Goal: Task Accomplishment & Management: Manage account settings

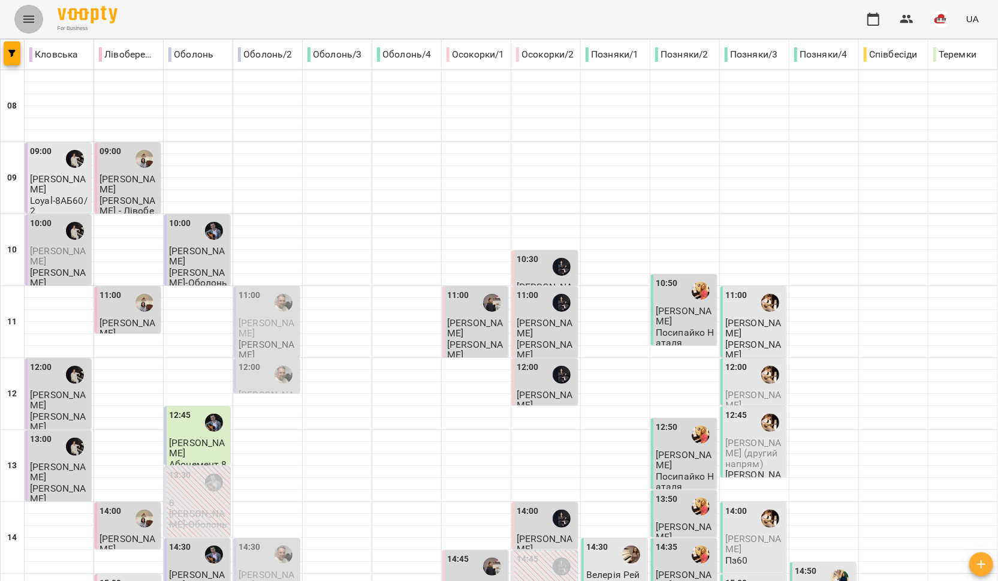
click at [37, 25] on button "Menu" at bounding box center [28, 19] width 29 height 29
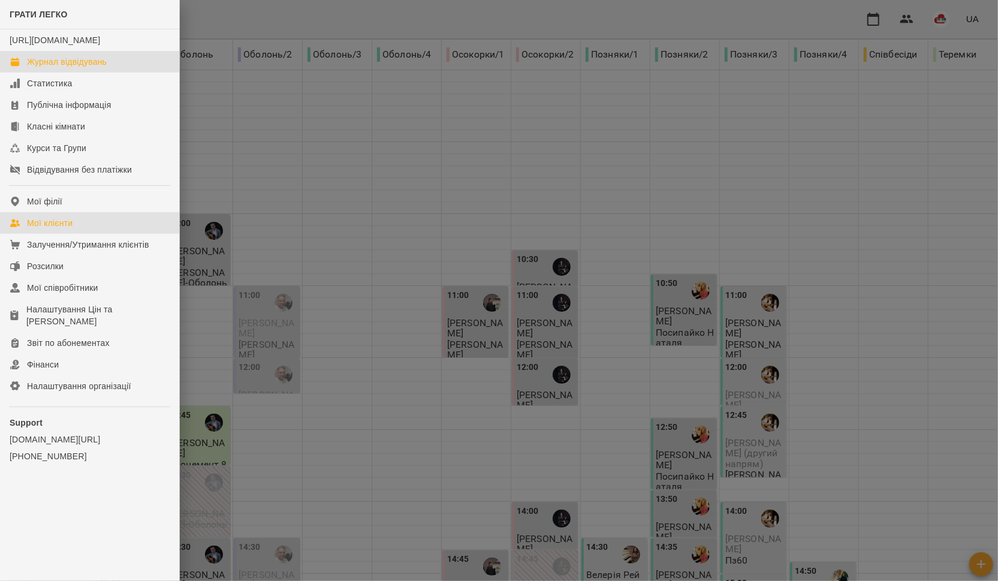
click at [52, 229] on div "Мої клієнти" at bounding box center [50, 223] width 46 height 12
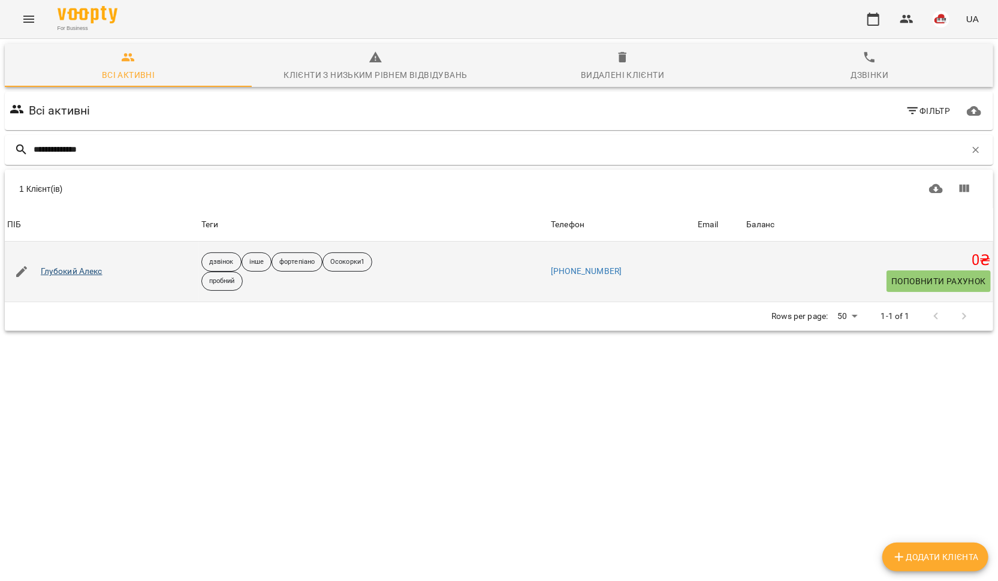
type input "**********"
click at [75, 272] on link "Глубокий Алекс" at bounding box center [72, 272] width 62 height 12
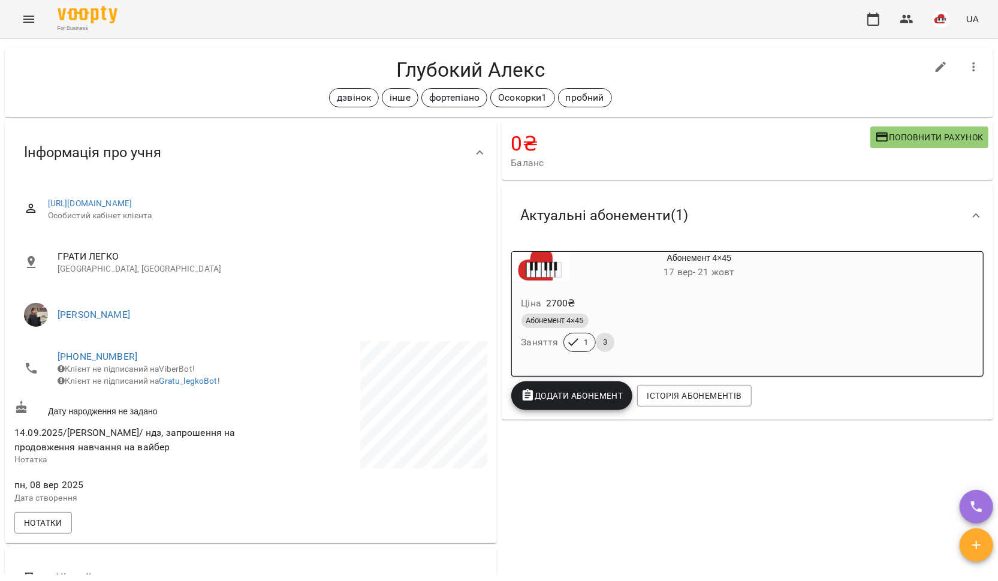
scroll to position [26, 0]
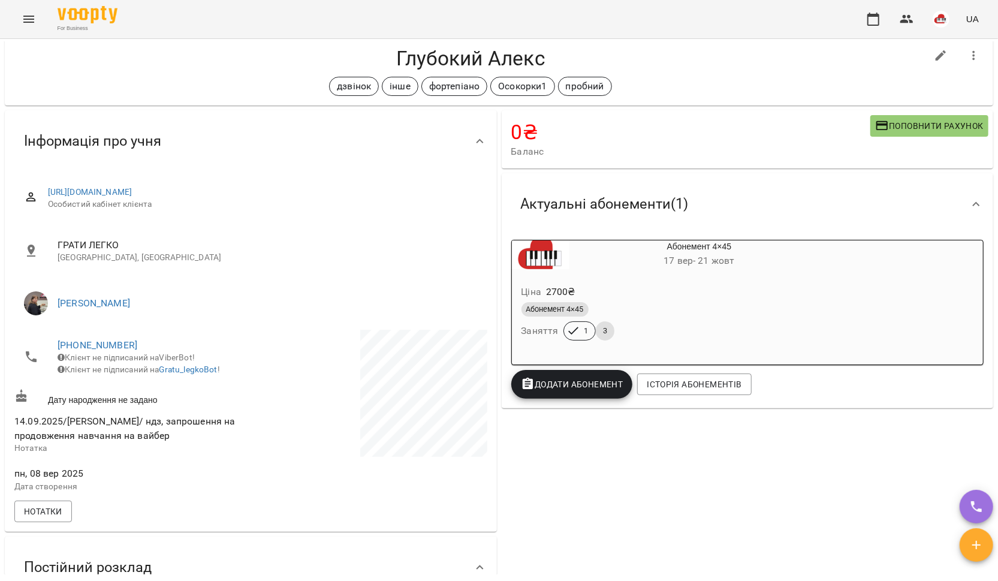
click at [945, 50] on icon "button" at bounding box center [941, 56] width 14 height 14
select select "**"
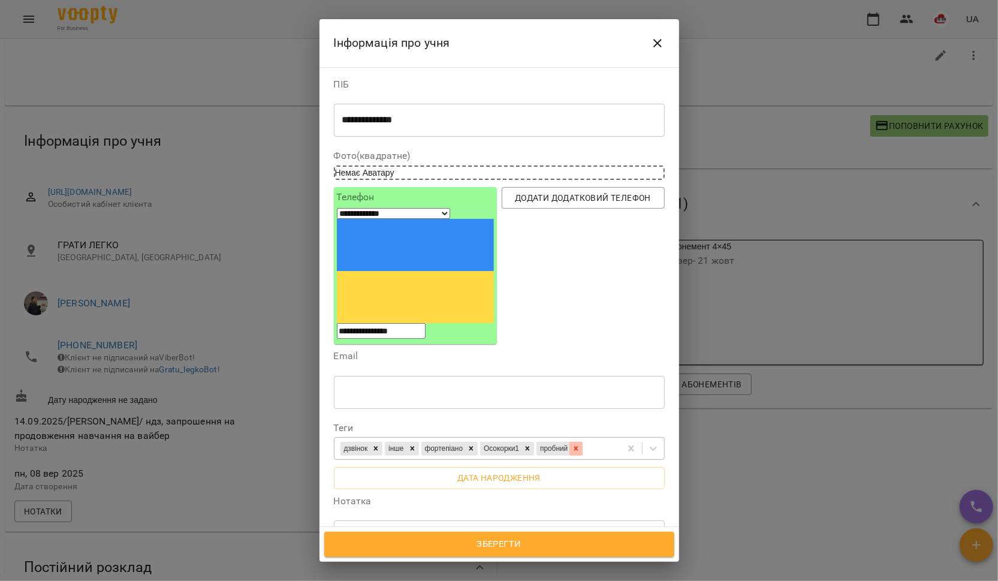
click at [580, 444] on icon at bounding box center [576, 448] width 8 height 8
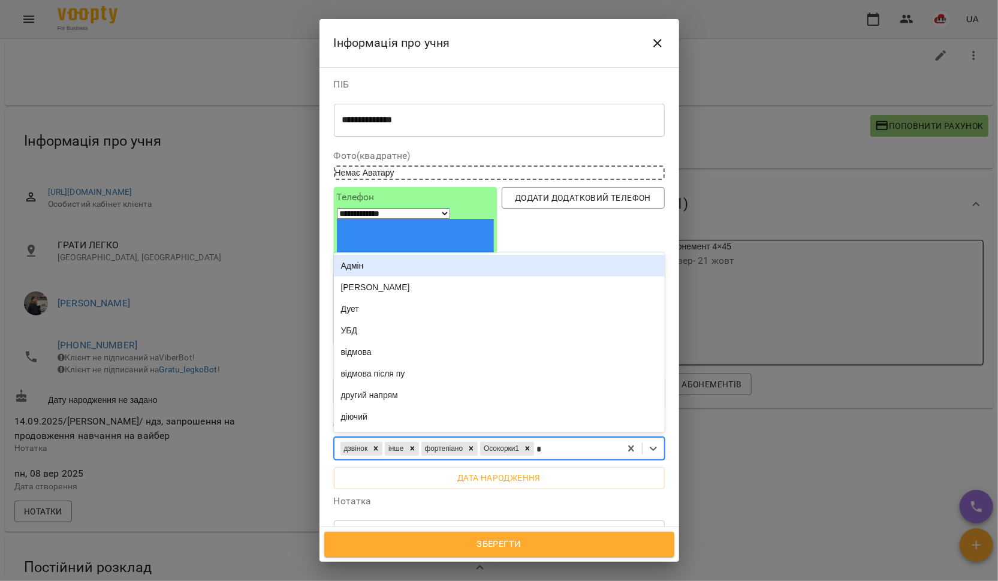
type input "**"
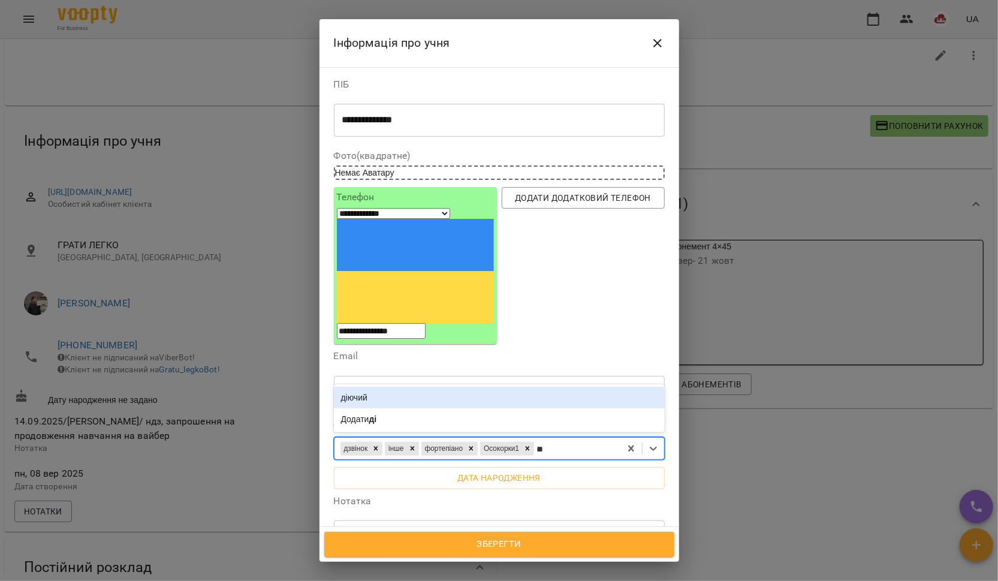
click at [564, 387] on div "діючий" at bounding box center [499, 398] width 331 height 22
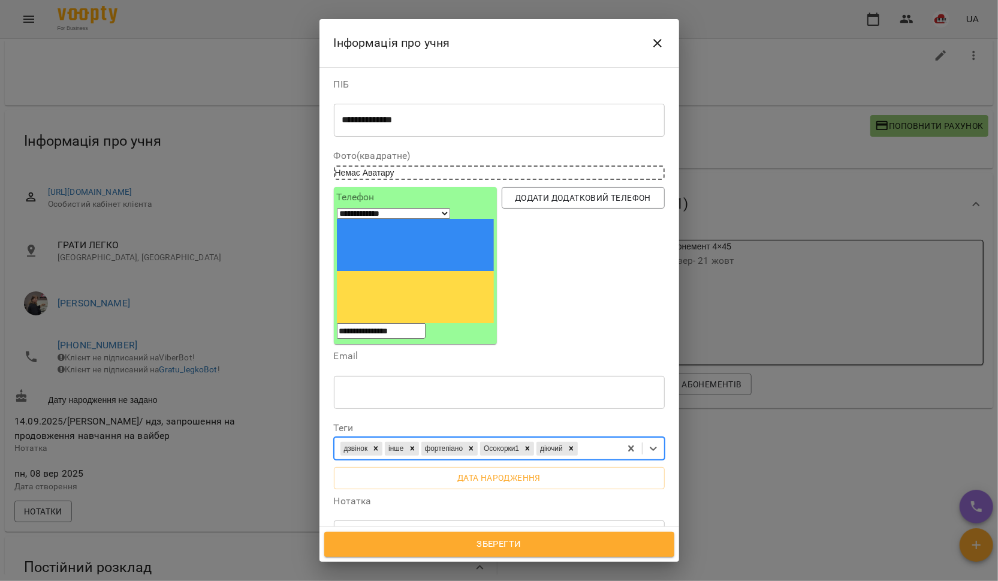
click at [493, 538] on span "Зберегти" at bounding box center [500, 545] width 324 height 16
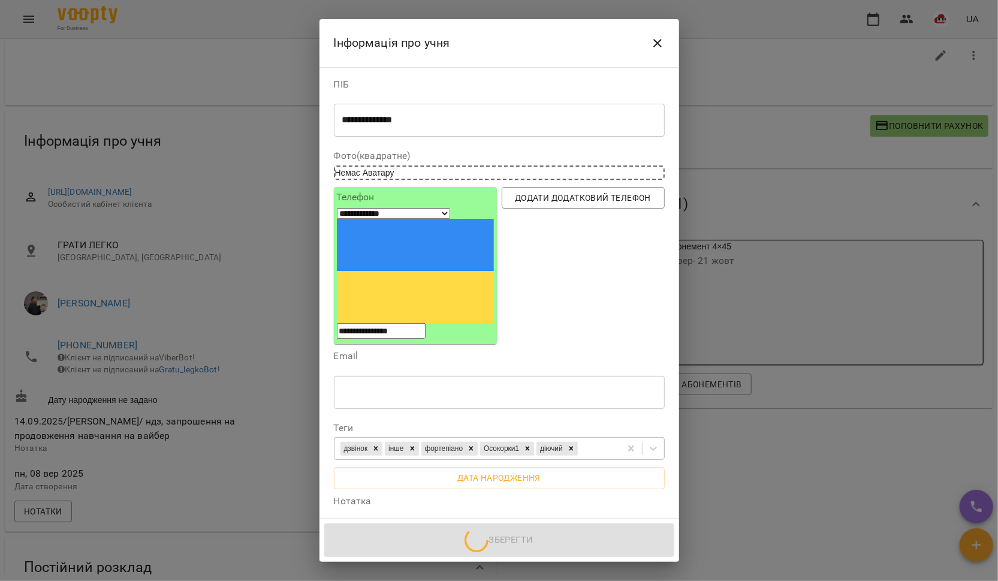
scroll to position [26, 0]
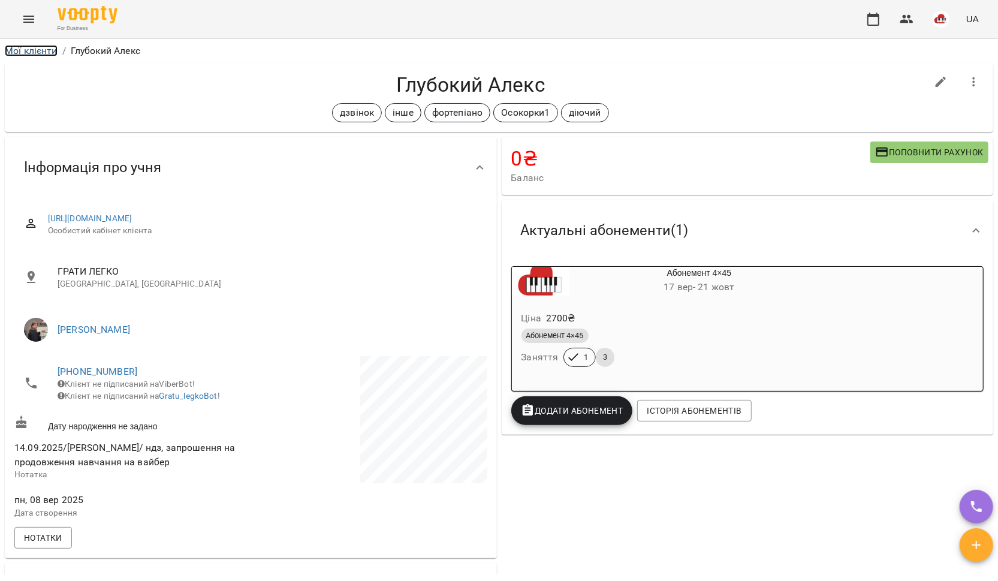
click at [47, 51] on link "Мої клієнти" at bounding box center [31, 50] width 53 height 11
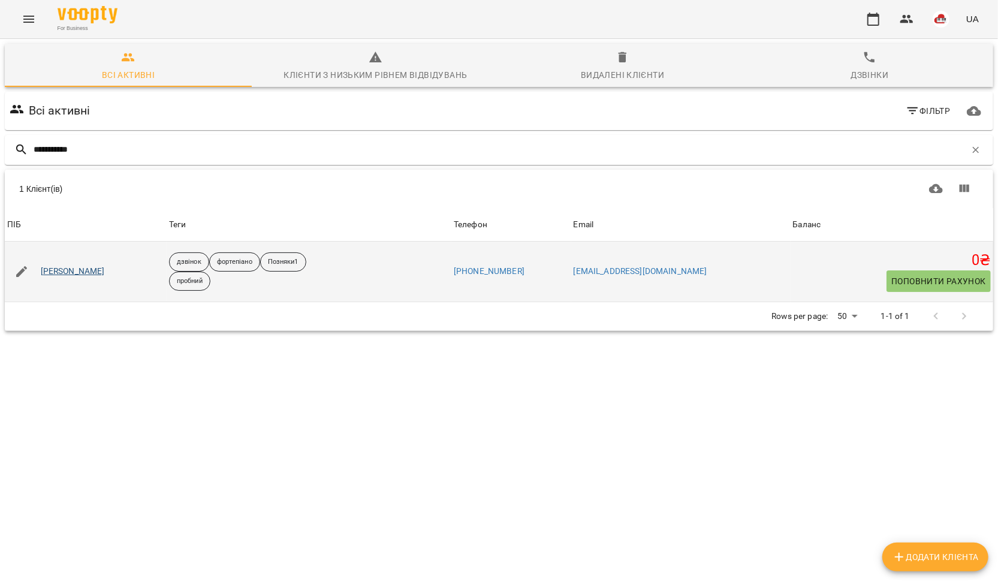
type input "**********"
click at [70, 273] on link "Міла Хазіза" at bounding box center [73, 272] width 64 height 12
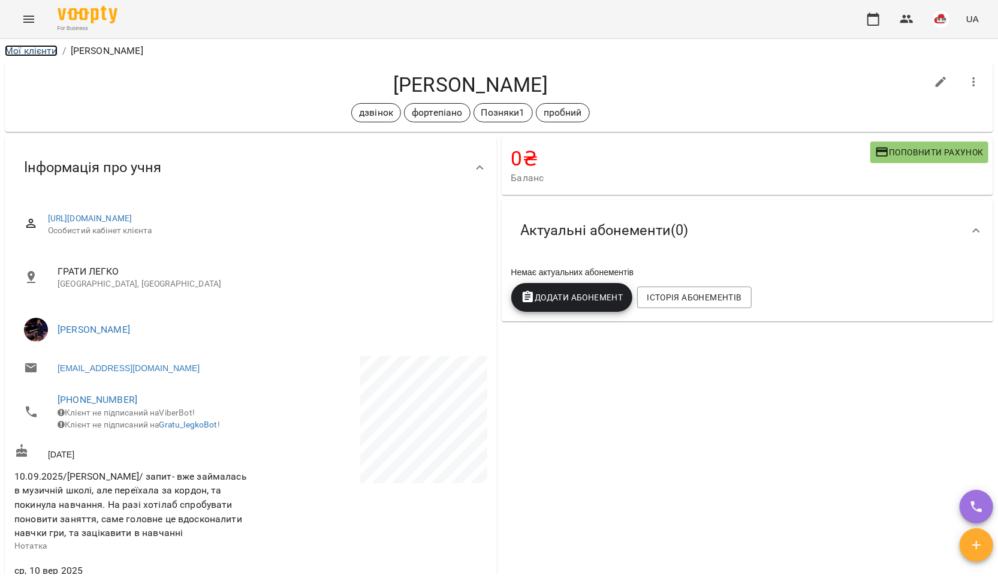
click at [40, 45] on link "Мої клієнти" at bounding box center [31, 50] width 53 height 11
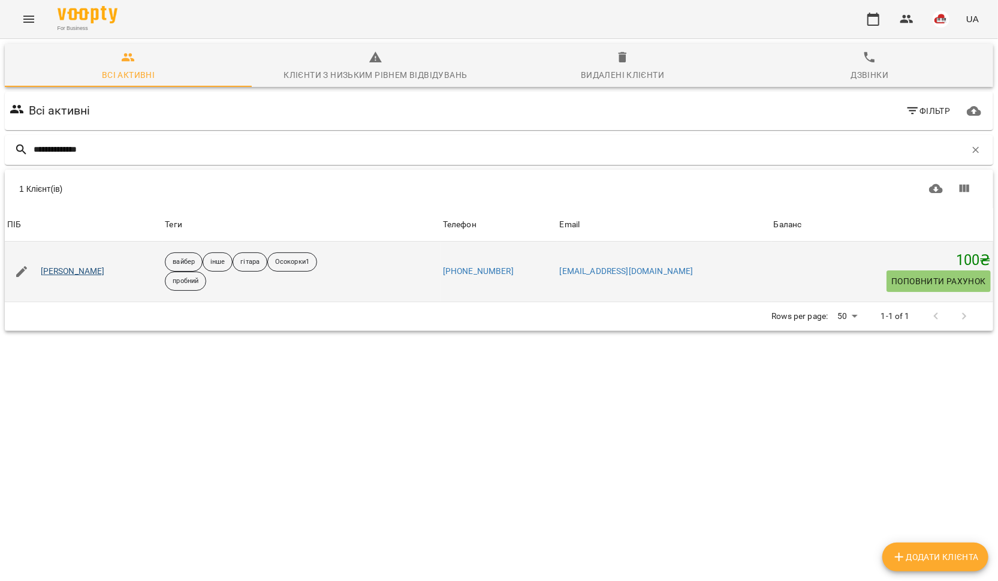
type input "**********"
click at [67, 271] on link "Майданік Ольга" at bounding box center [73, 272] width 64 height 12
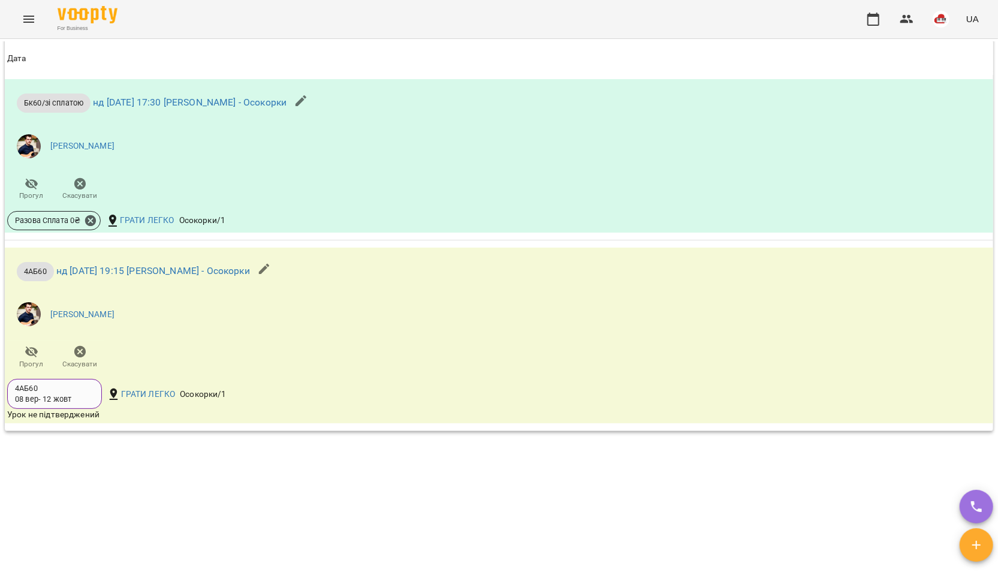
scroll to position [924, 0]
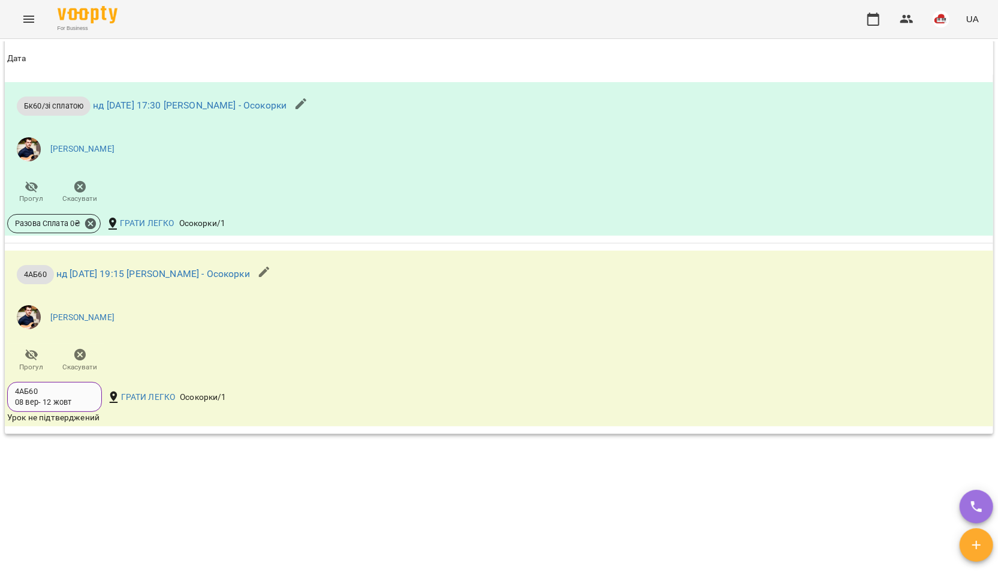
click at [35, 19] on icon "Menu" at bounding box center [29, 19] width 14 height 14
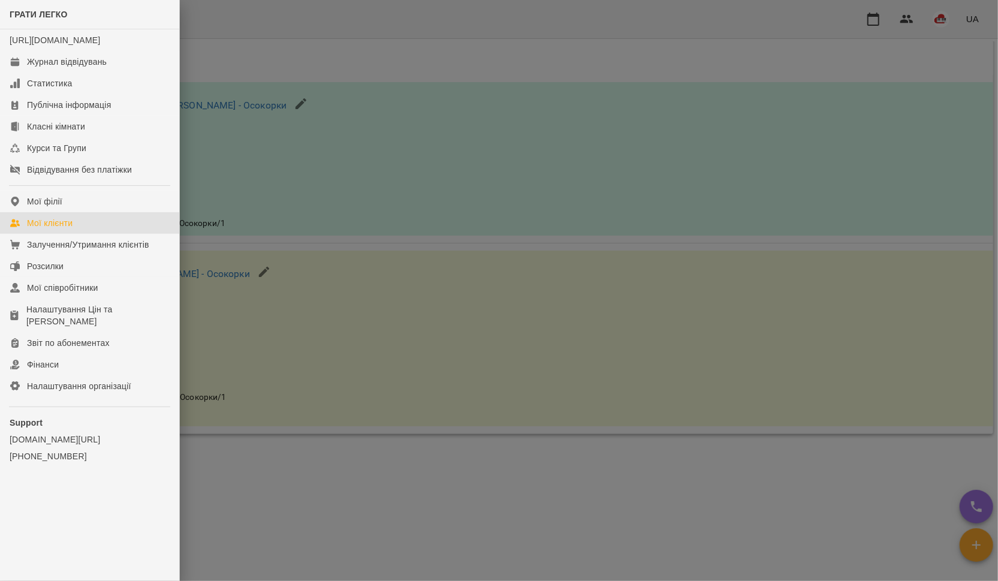
click at [35, 229] on div "Мої клієнти" at bounding box center [50, 223] width 46 height 12
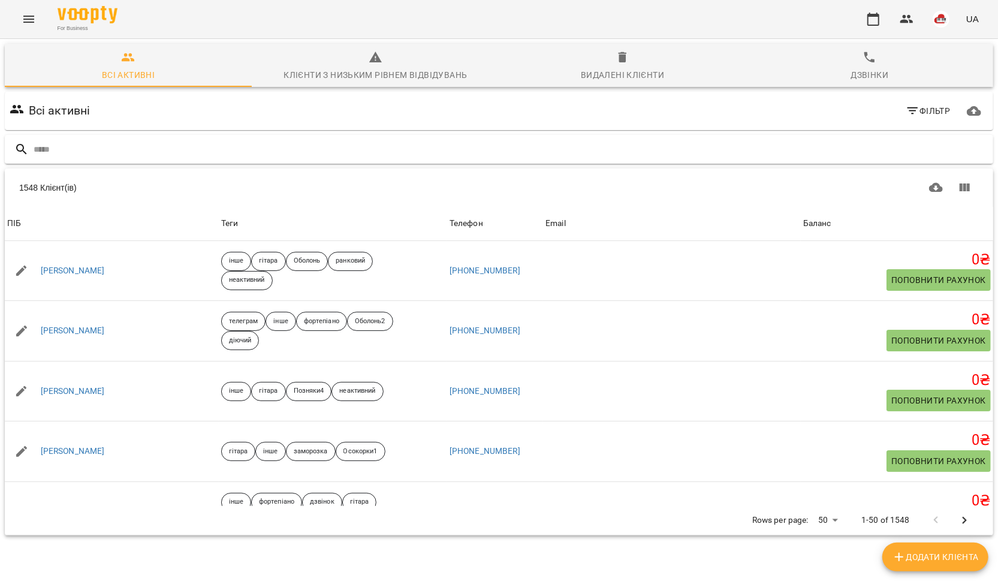
click at [46, 148] on input "text" at bounding box center [511, 150] width 955 height 20
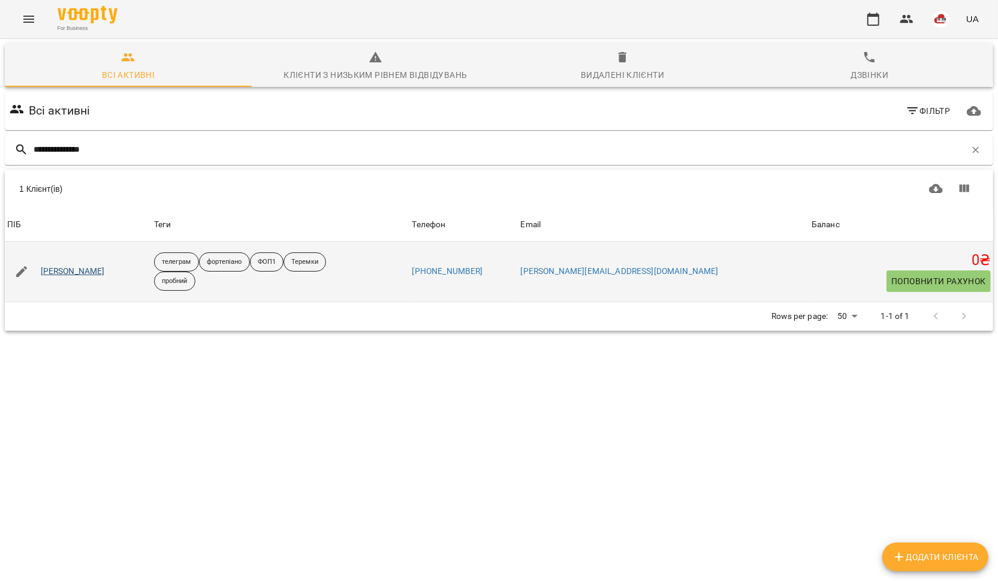
type input "**********"
click at [62, 273] on link "Гоцка Владислав" at bounding box center [73, 272] width 64 height 12
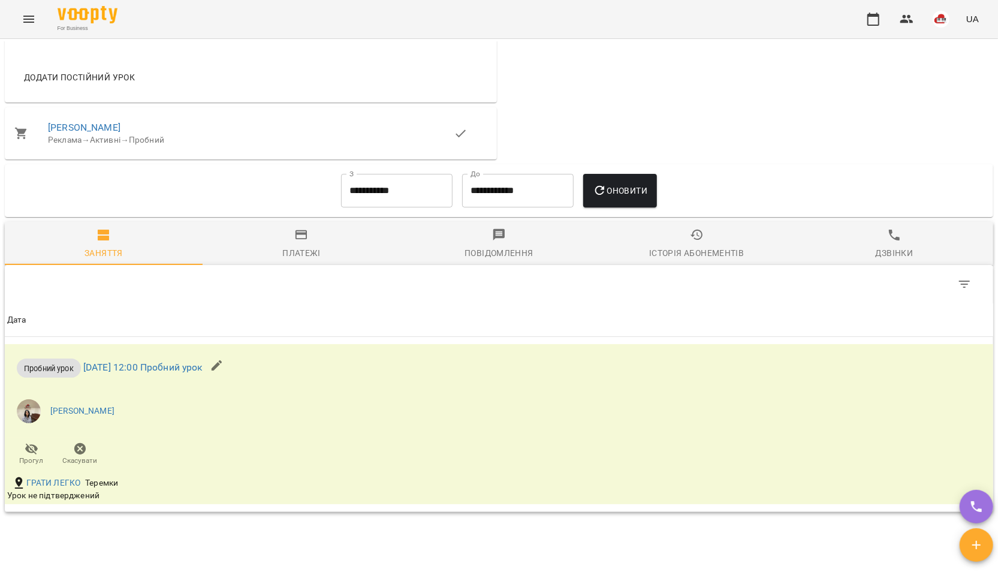
scroll to position [717, 0]
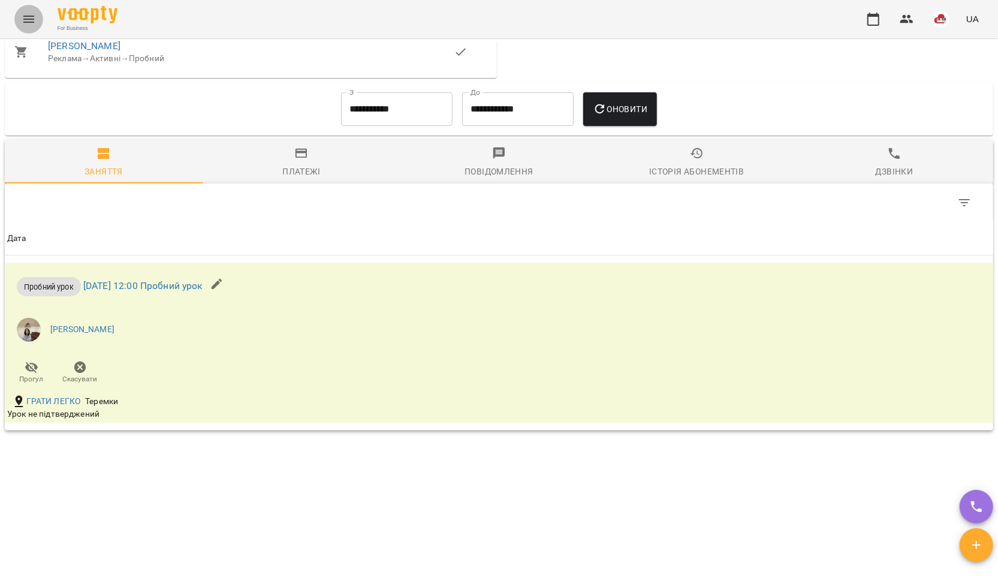
click at [29, 14] on icon "Menu" at bounding box center [29, 19] width 14 height 14
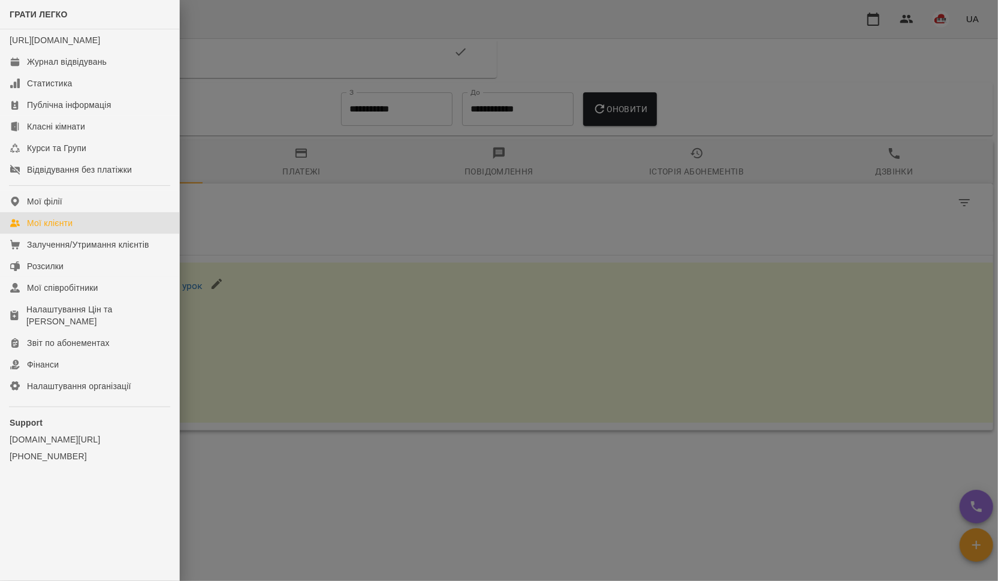
click at [48, 229] on div "Мої клієнти" at bounding box center [50, 223] width 46 height 12
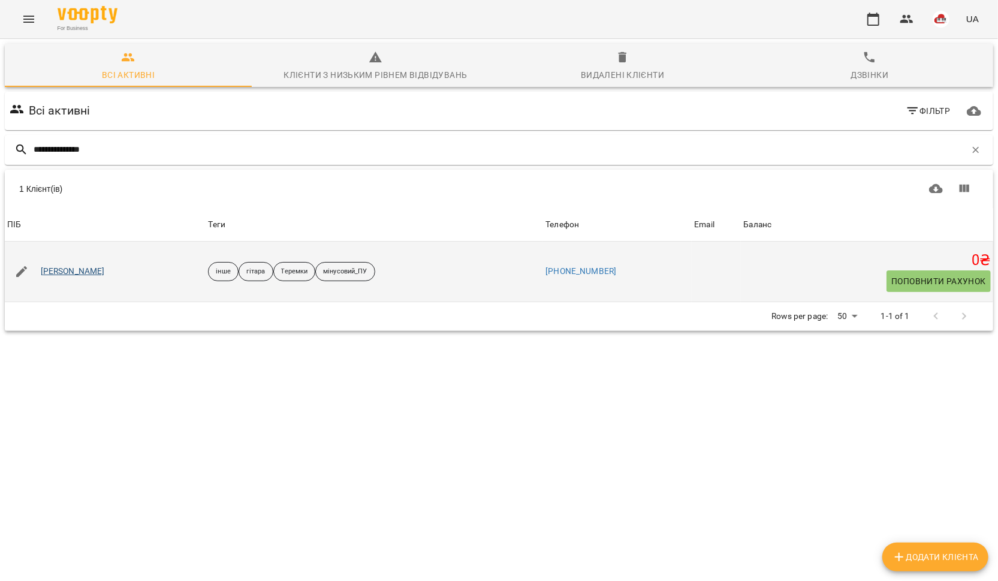
type input "**********"
click at [80, 270] on link "Діана Чоповська" at bounding box center [73, 272] width 64 height 12
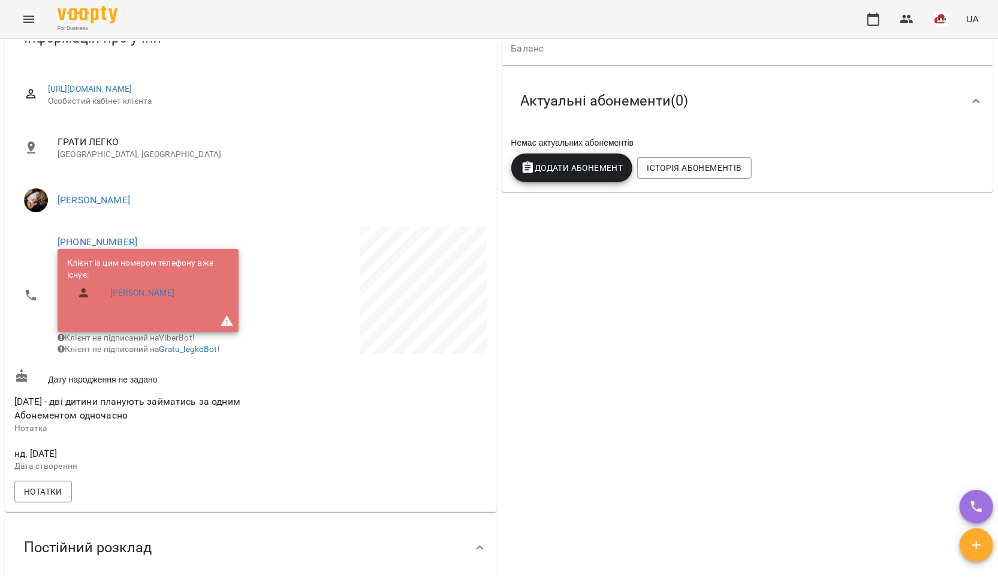
scroll to position [77, 0]
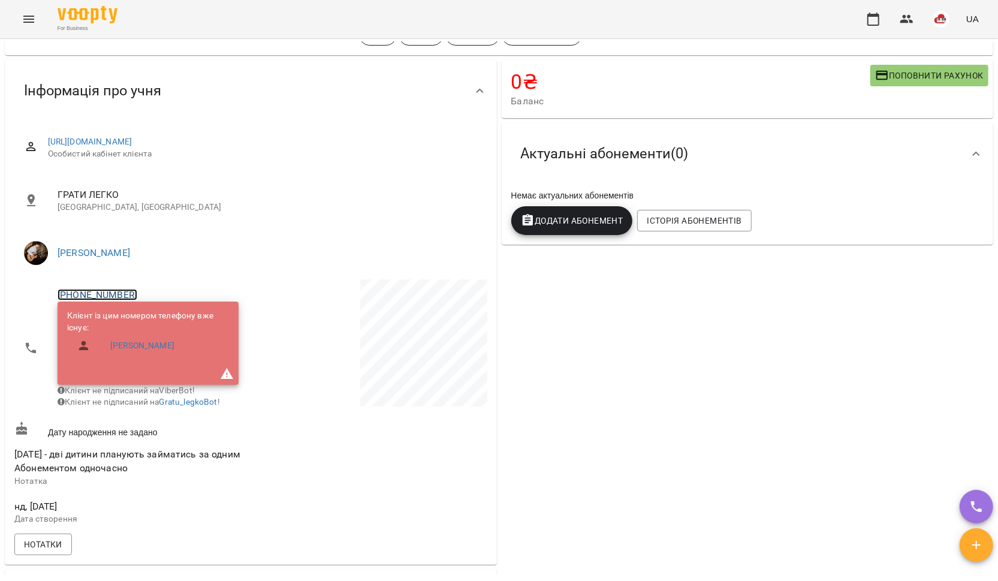
click at [109, 295] on link "+380677742882" at bounding box center [98, 294] width 80 height 11
click at [142, 340] on img at bounding box center [146, 339] width 18 height 18
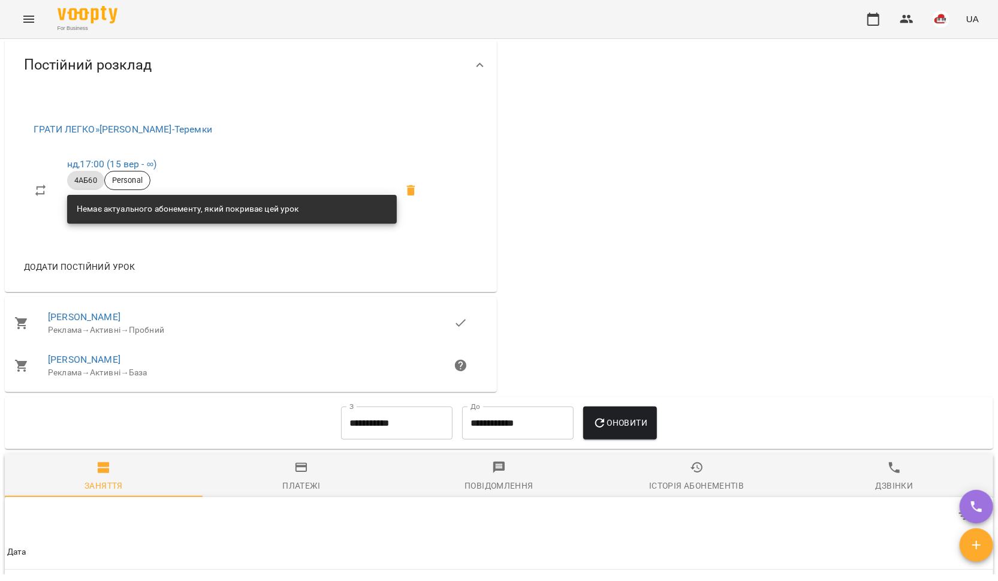
scroll to position [611, 0]
click at [109, 366] on link "Мія Чоповська" at bounding box center [84, 359] width 73 height 11
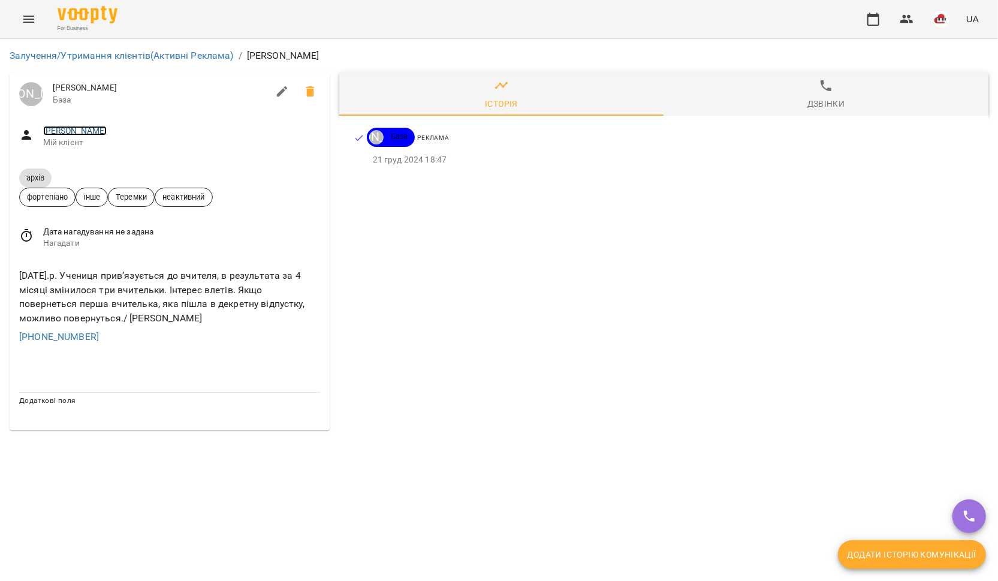
click at [76, 130] on link "Мія Чоповська" at bounding box center [75, 131] width 64 height 10
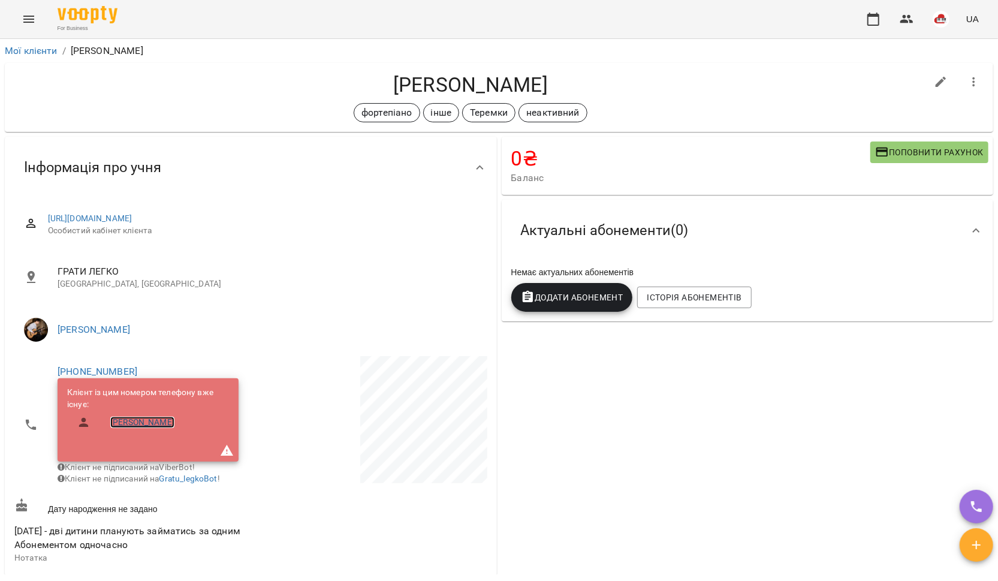
click at [127, 421] on link "Діана Чоповська" at bounding box center [142, 423] width 64 height 12
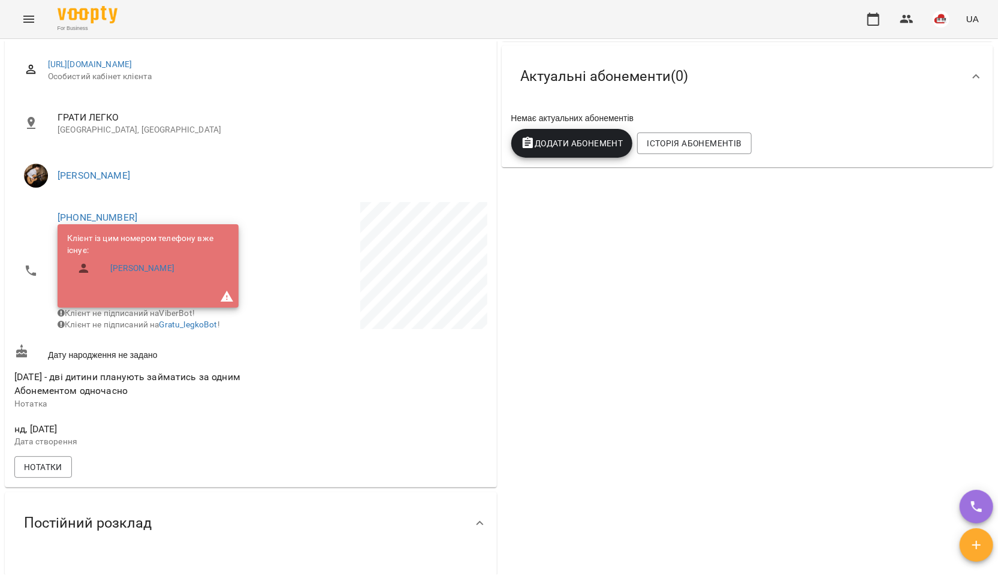
scroll to position [147, 0]
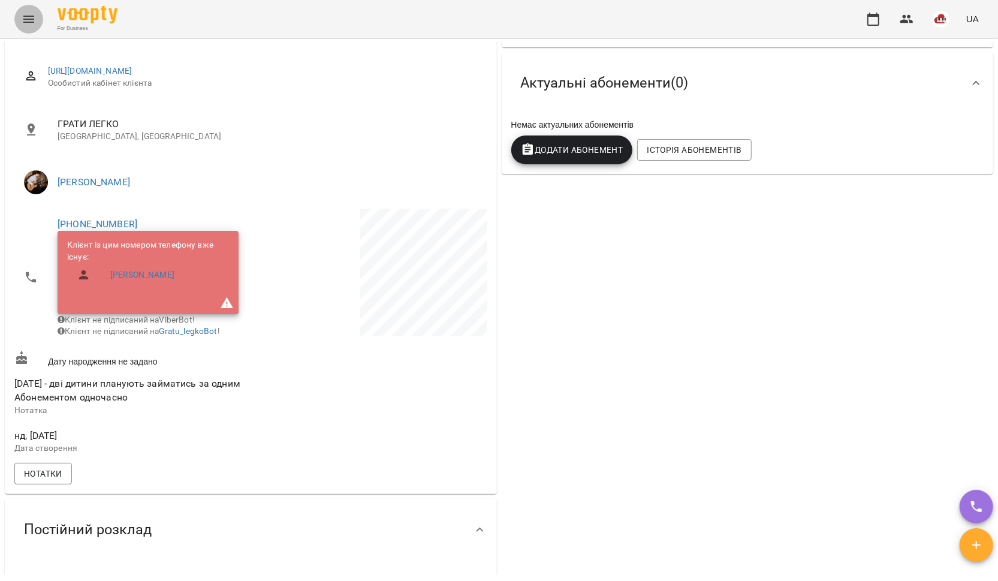
click at [32, 19] on icon "Menu" at bounding box center [28, 19] width 11 height 7
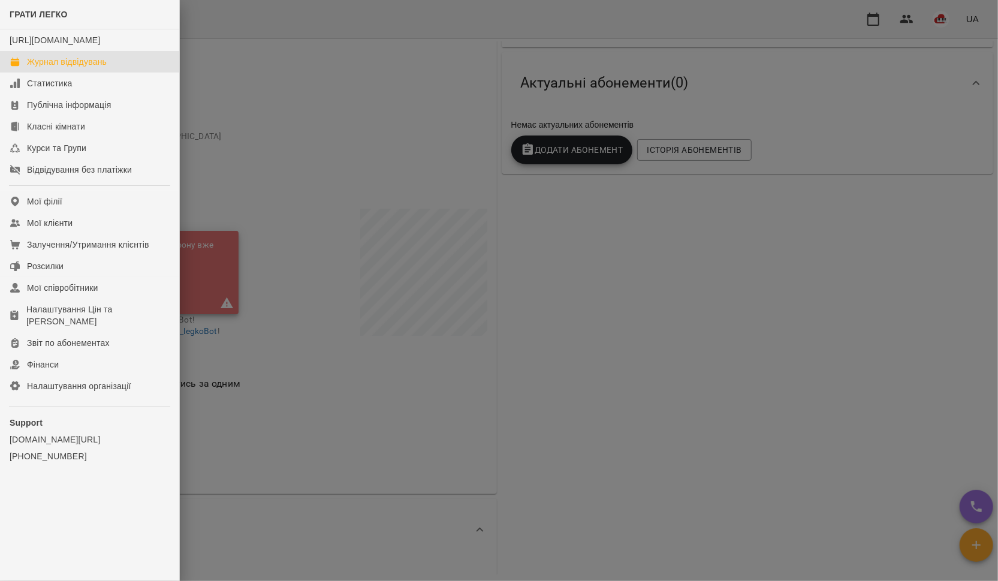
click at [35, 68] on div "Журнал відвідувань" at bounding box center [67, 62] width 80 height 12
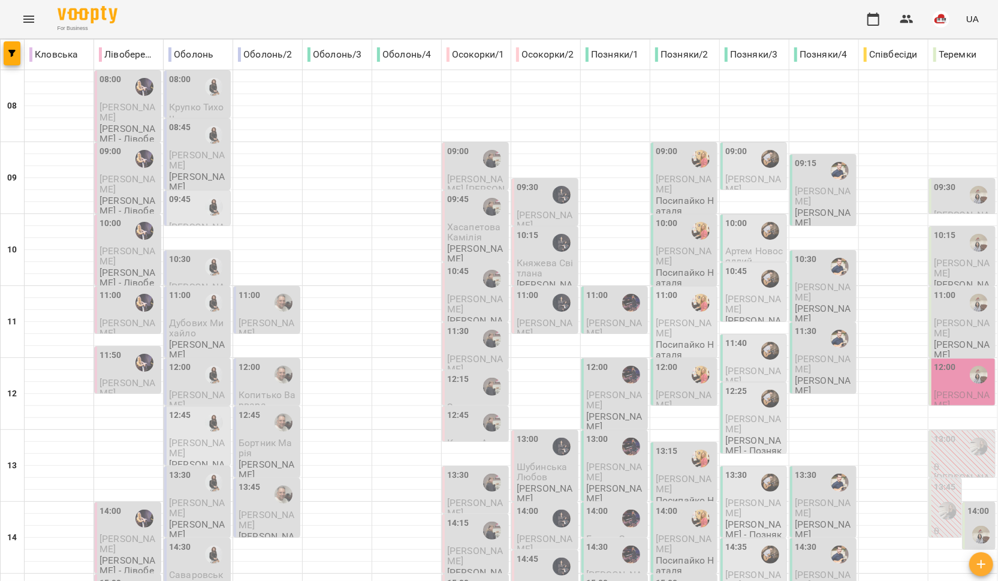
scroll to position [495, 0]
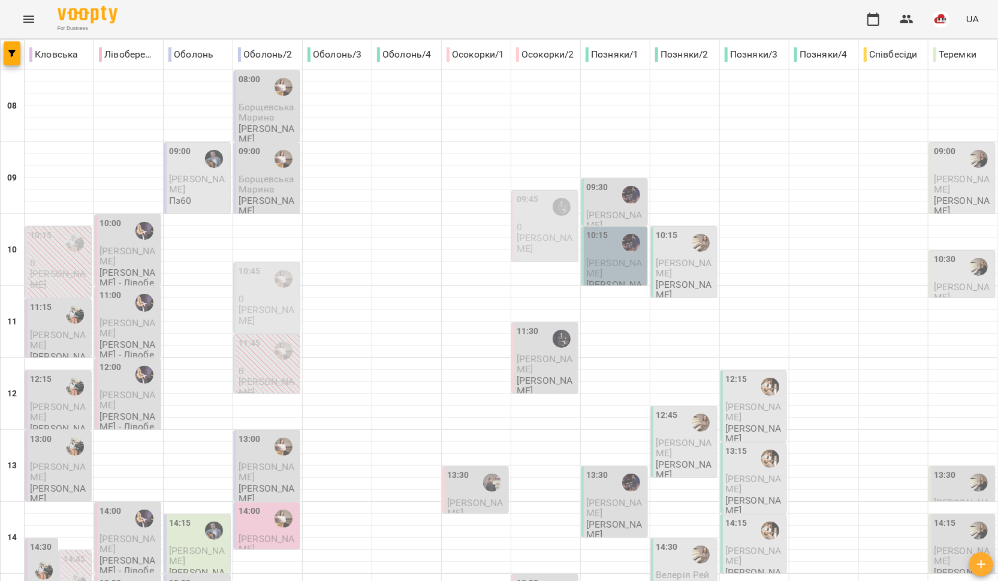
scroll to position [261, 0]
click at [27, 25] on icon "Menu" at bounding box center [29, 19] width 14 height 14
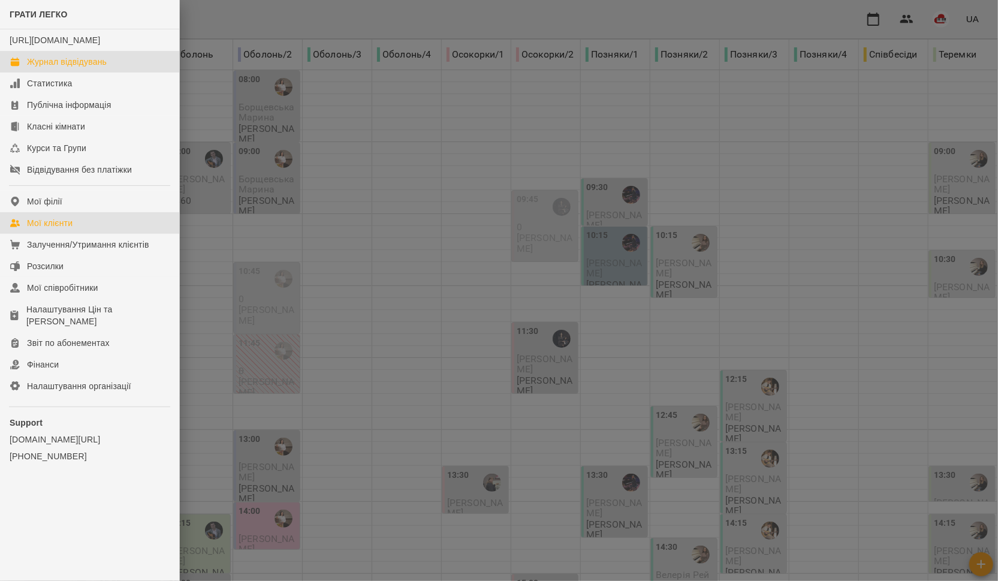
click at [32, 229] on div "Мої клієнти" at bounding box center [50, 223] width 46 height 12
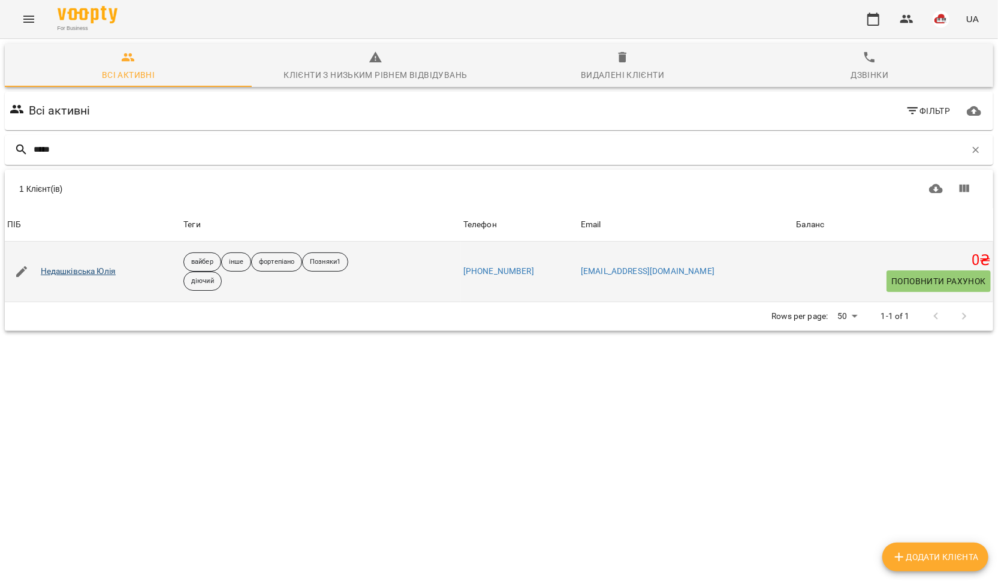
type input "*****"
click at [52, 272] on link "Недашківська Юлія" at bounding box center [79, 272] width 76 height 12
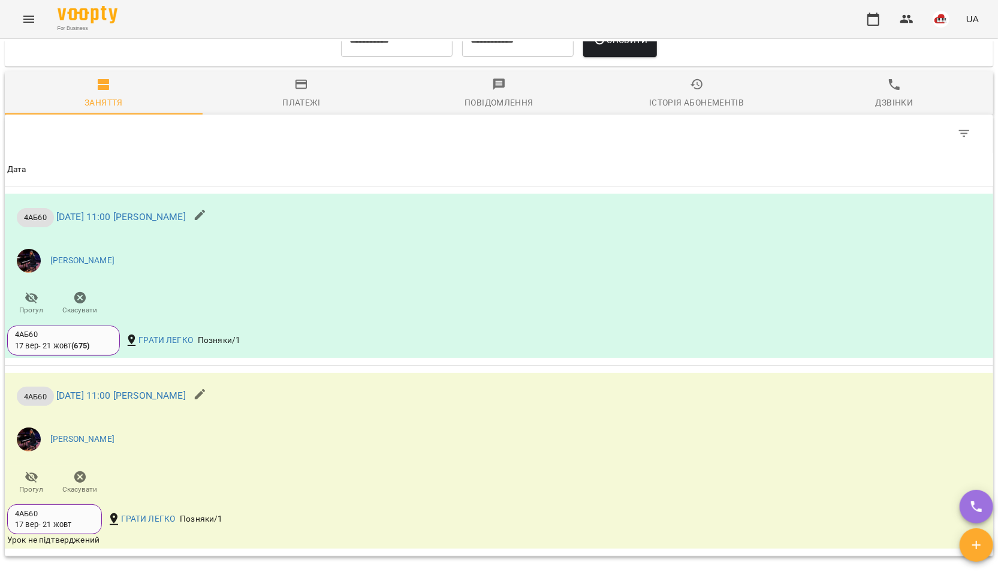
scroll to position [866, 0]
click at [415, 55] on input "**********" at bounding box center [397, 39] width 112 height 34
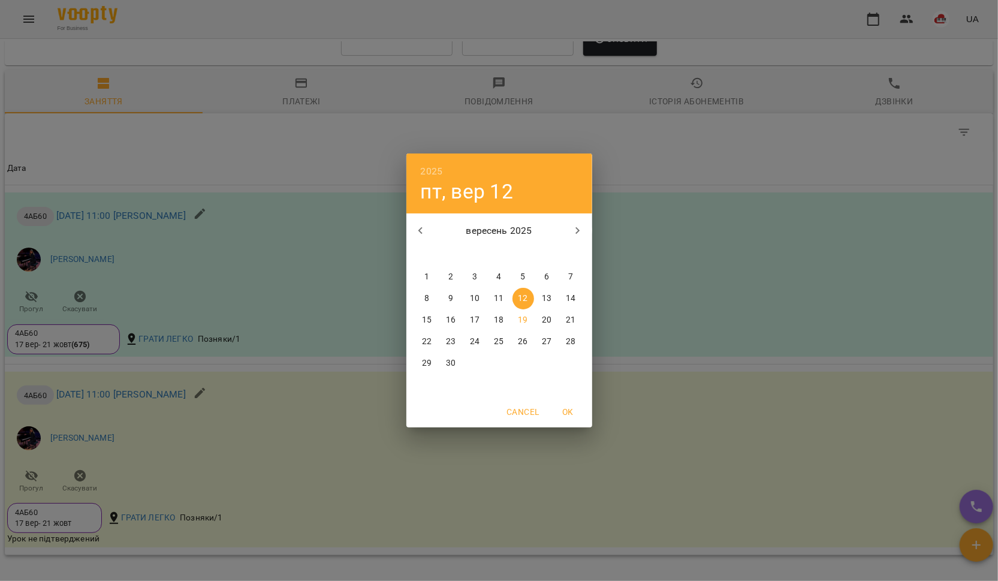
click at [415, 232] on icon "button" at bounding box center [421, 231] width 14 height 14
click at [516, 274] on span "1" at bounding box center [524, 277] width 22 height 12
type input "**********"
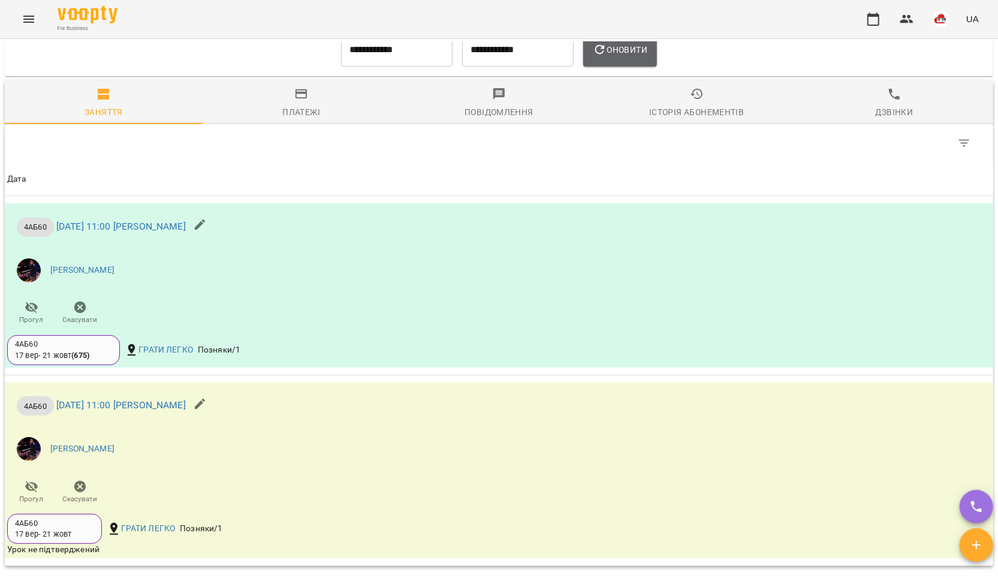
click at [612, 53] on span "Оновити" at bounding box center [620, 50] width 55 height 14
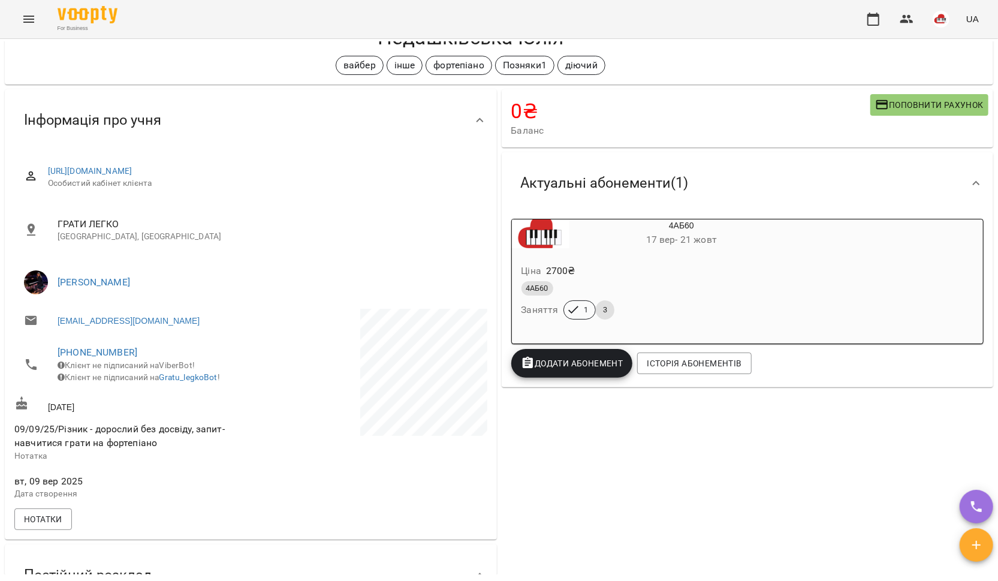
scroll to position [2, 0]
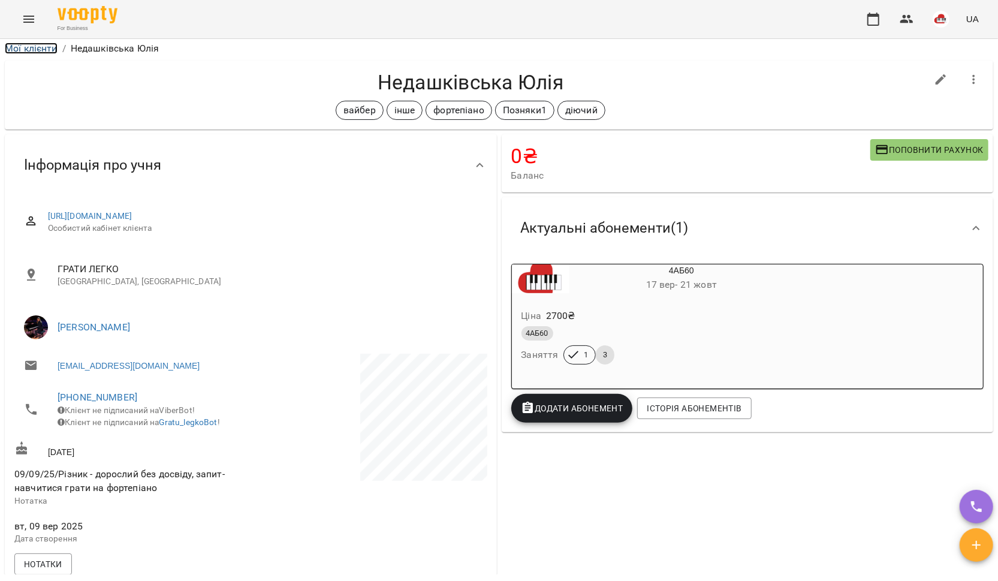
click at [27, 46] on link "Мої клієнти" at bounding box center [31, 48] width 53 height 11
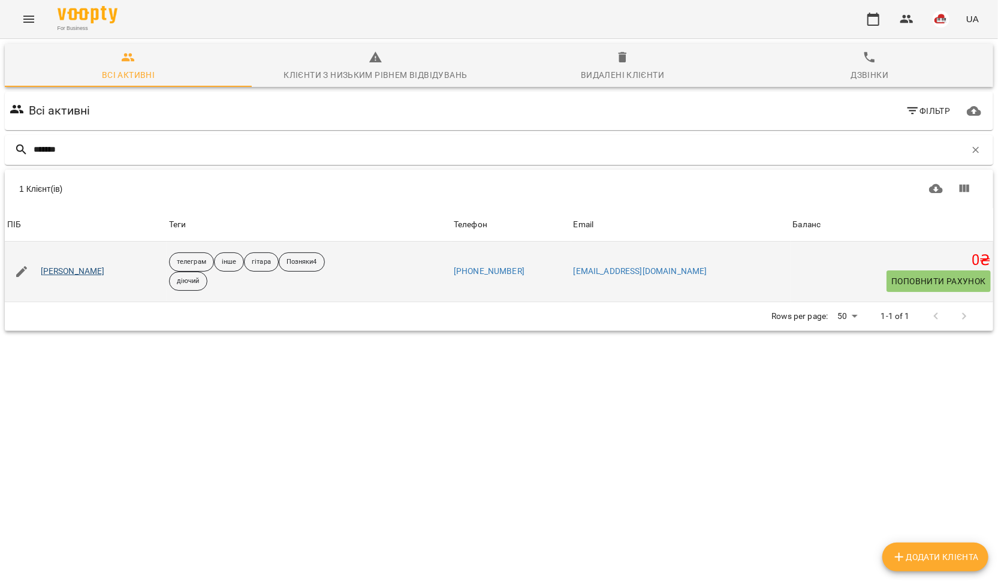
type input "*******"
click at [97, 271] on link "[PERSON_NAME]" at bounding box center [73, 272] width 64 height 12
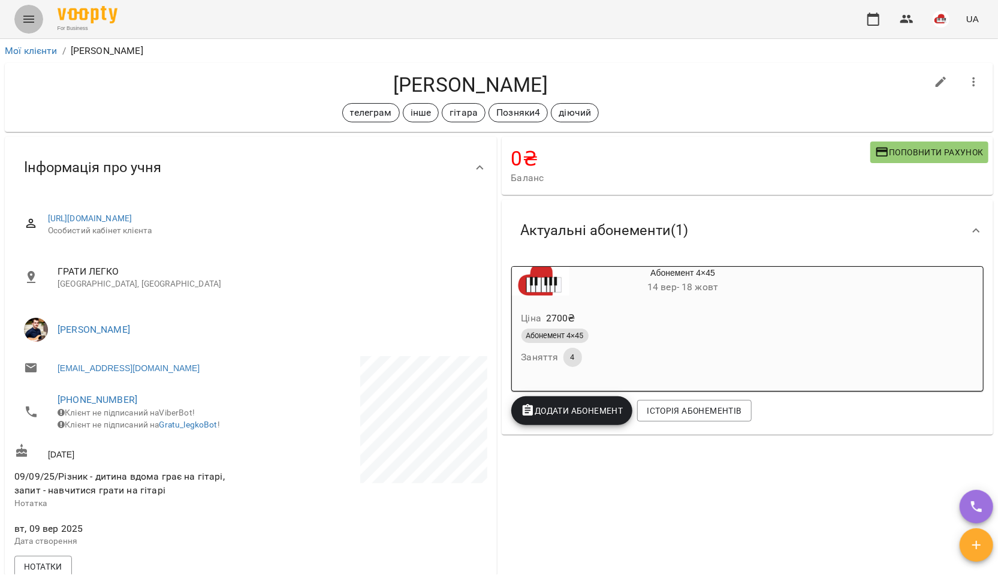
click at [19, 22] on button "Menu" at bounding box center [28, 19] width 29 height 29
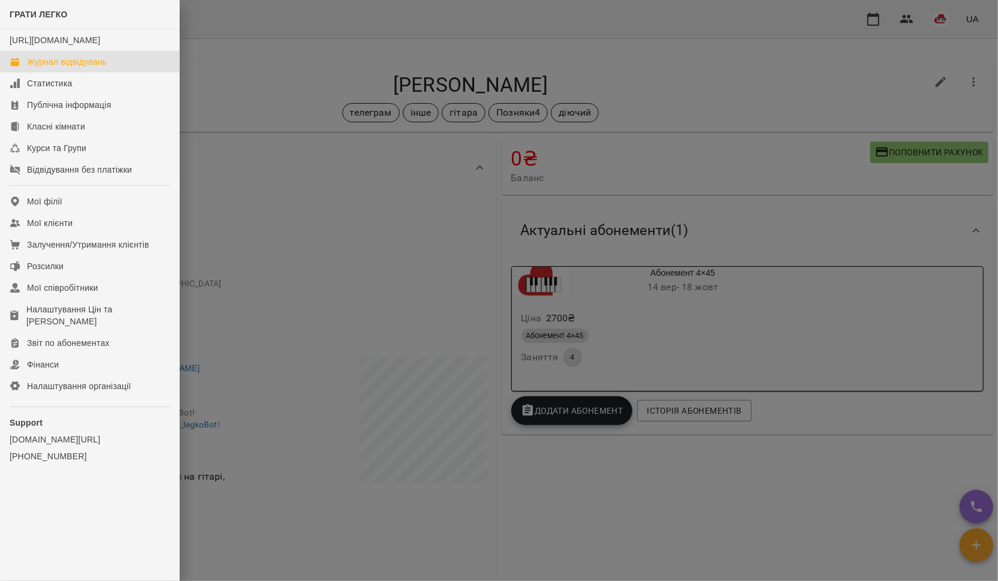
click at [41, 68] on div "Журнал відвідувань" at bounding box center [67, 62] width 80 height 12
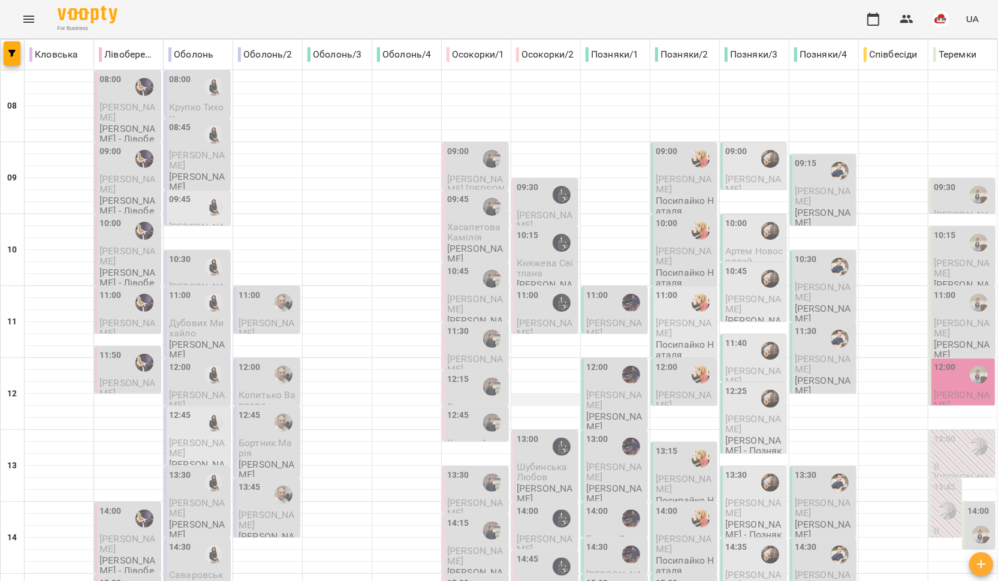
scroll to position [170, 0]
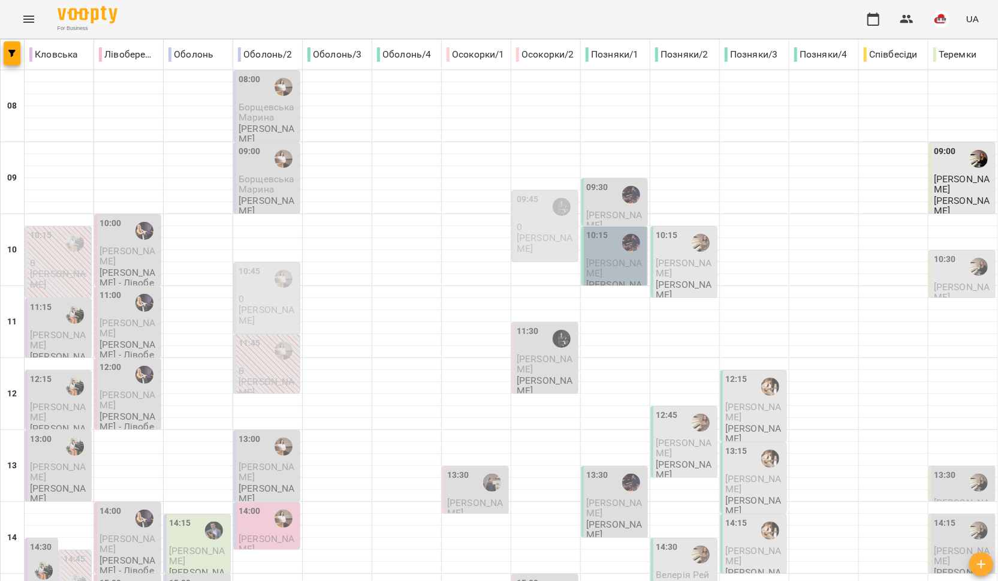
scroll to position [0, 0]
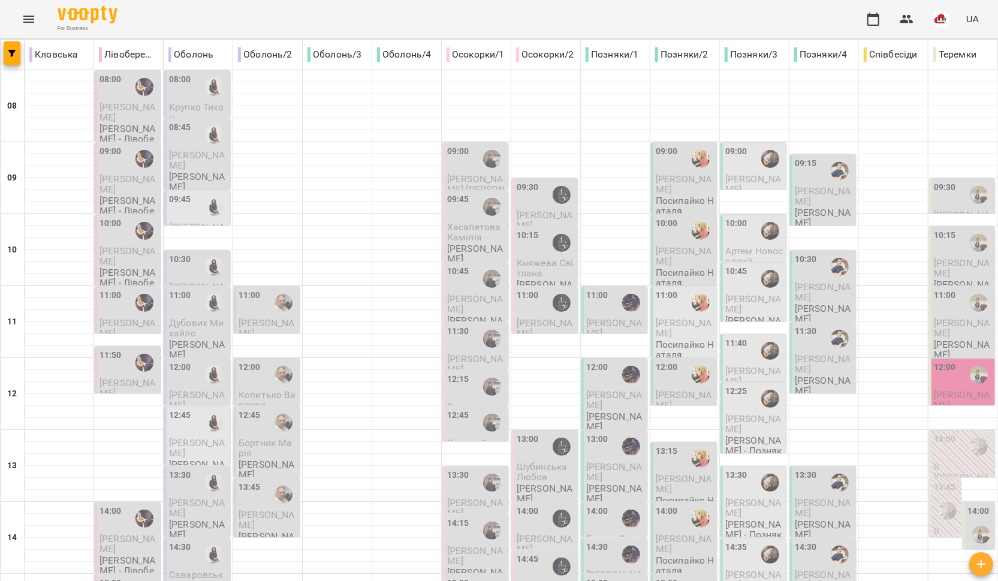
scroll to position [248, 0]
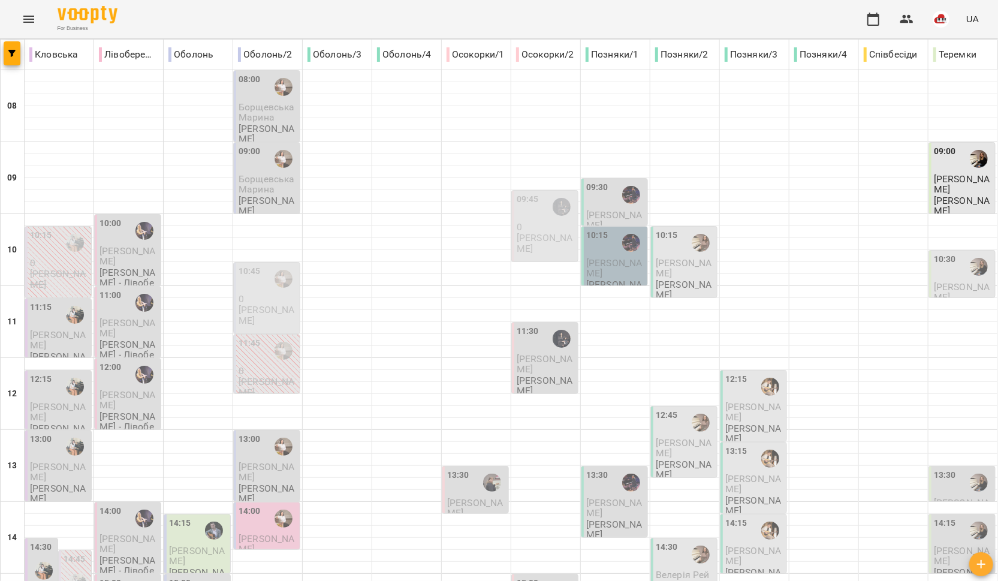
scroll to position [504, 0]
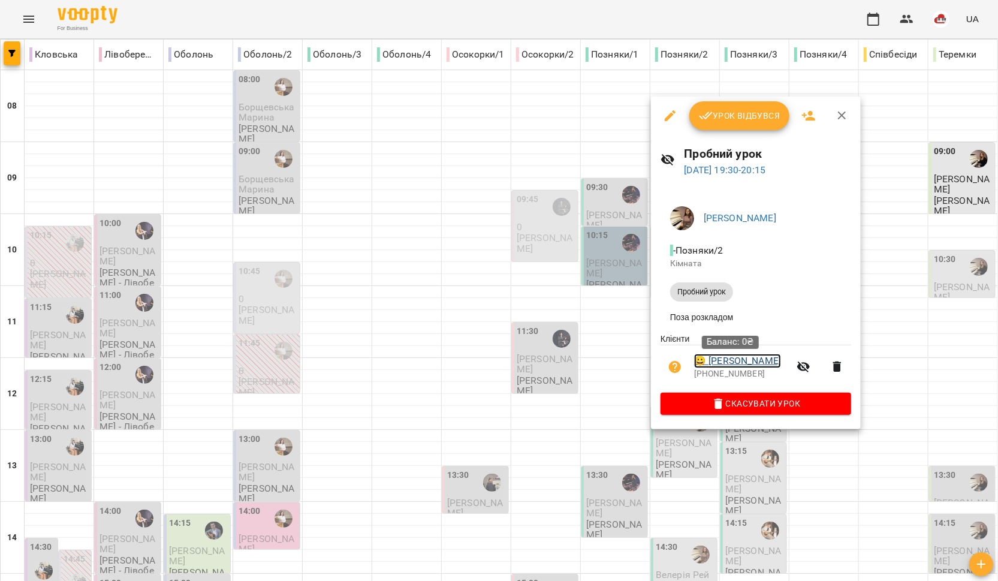
click at [702, 362] on link "😀 [PERSON_NAME]" at bounding box center [737, 361] width 87 height 14
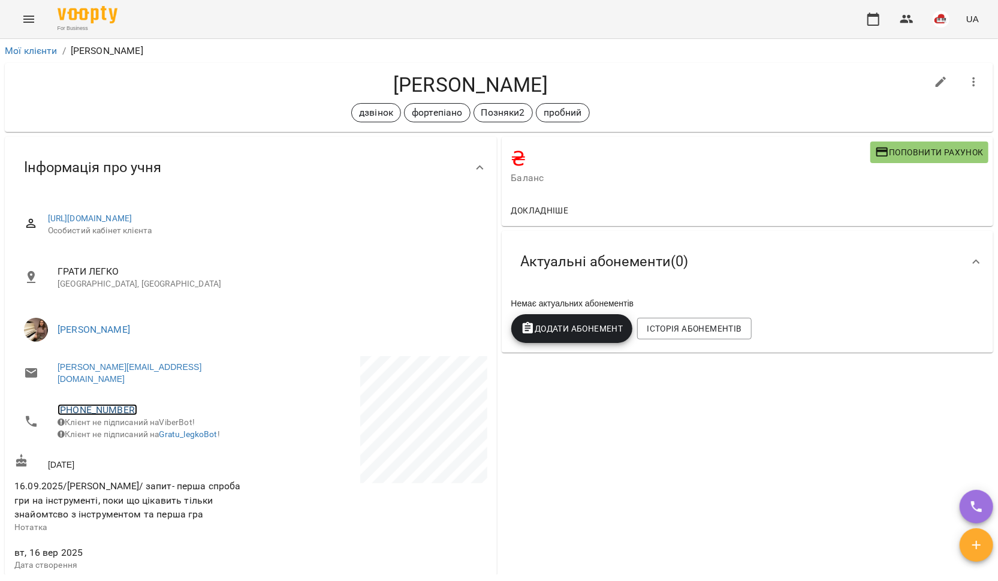
click at [113, 404] on link "[PHONE_NUMBER]" at bounding box center [98, 409] width 80 height 11
click at [158, 452] on link at bounding box center [160, 444] width 64 height 25
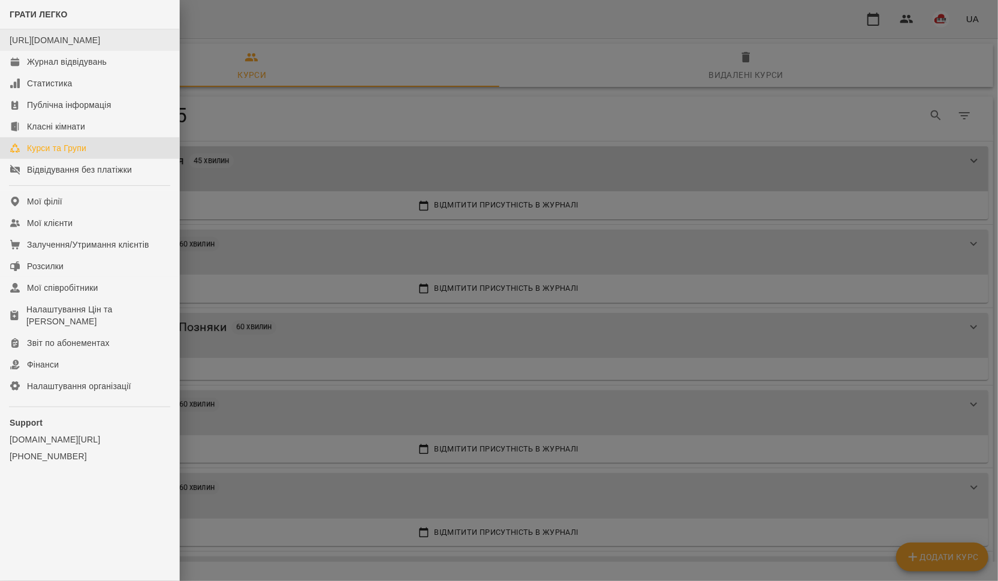
scroll to position [534, 0]
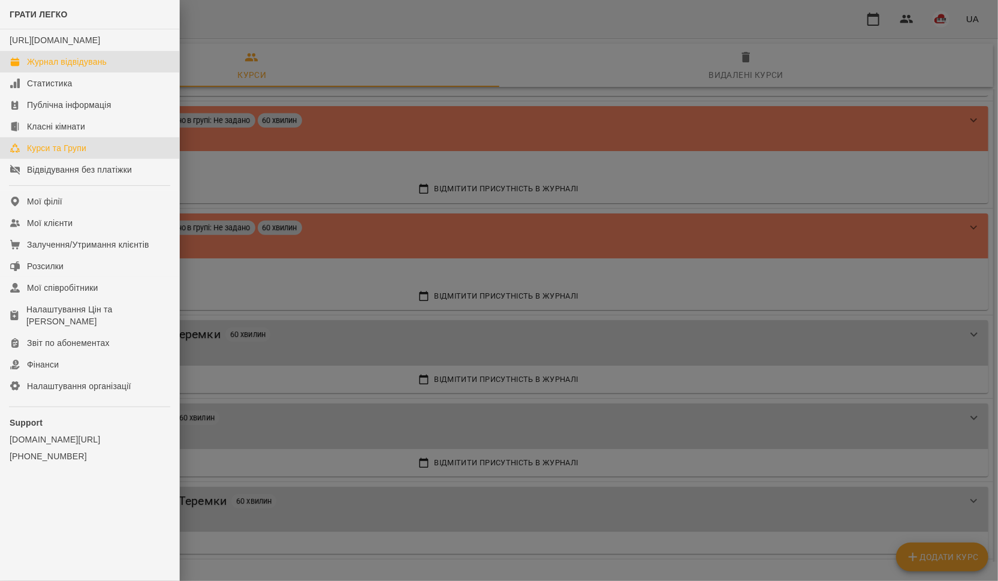
click at [49, 68] on div "Журнал відвідувань" at bounding box center [67, 62] width 80 height 12
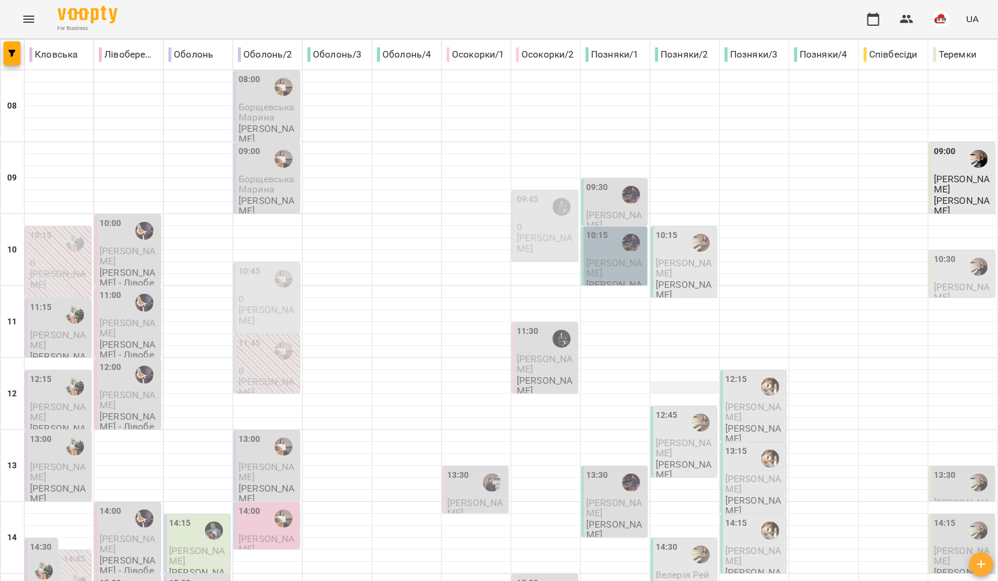
scroll to position [504, 0]
